Goal: Task Accomplishment & Management: Complete application form

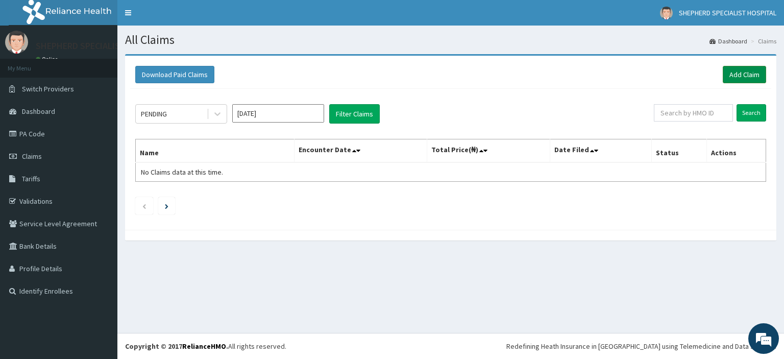
click at [753, 77] on link "Add Claim" at bounding box center [743, 74] width 43 height 17
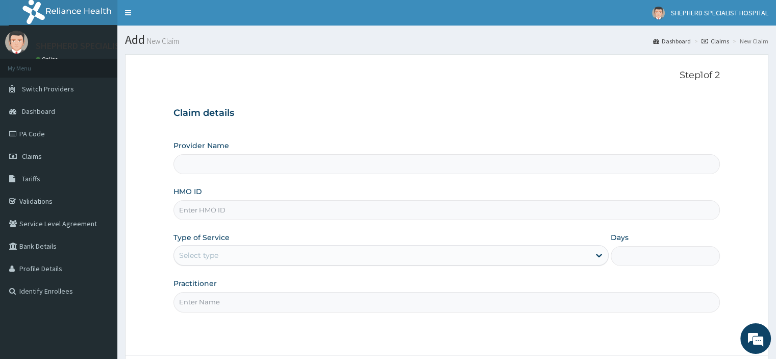
type input "SHEPHERD SPECIALIST HOSPITAL"
click at [28, 136] on link "PA Code" at bounding box center [58, 133] width 117 height 22
